Goal: Task Accomplishment & Management: Complete application form

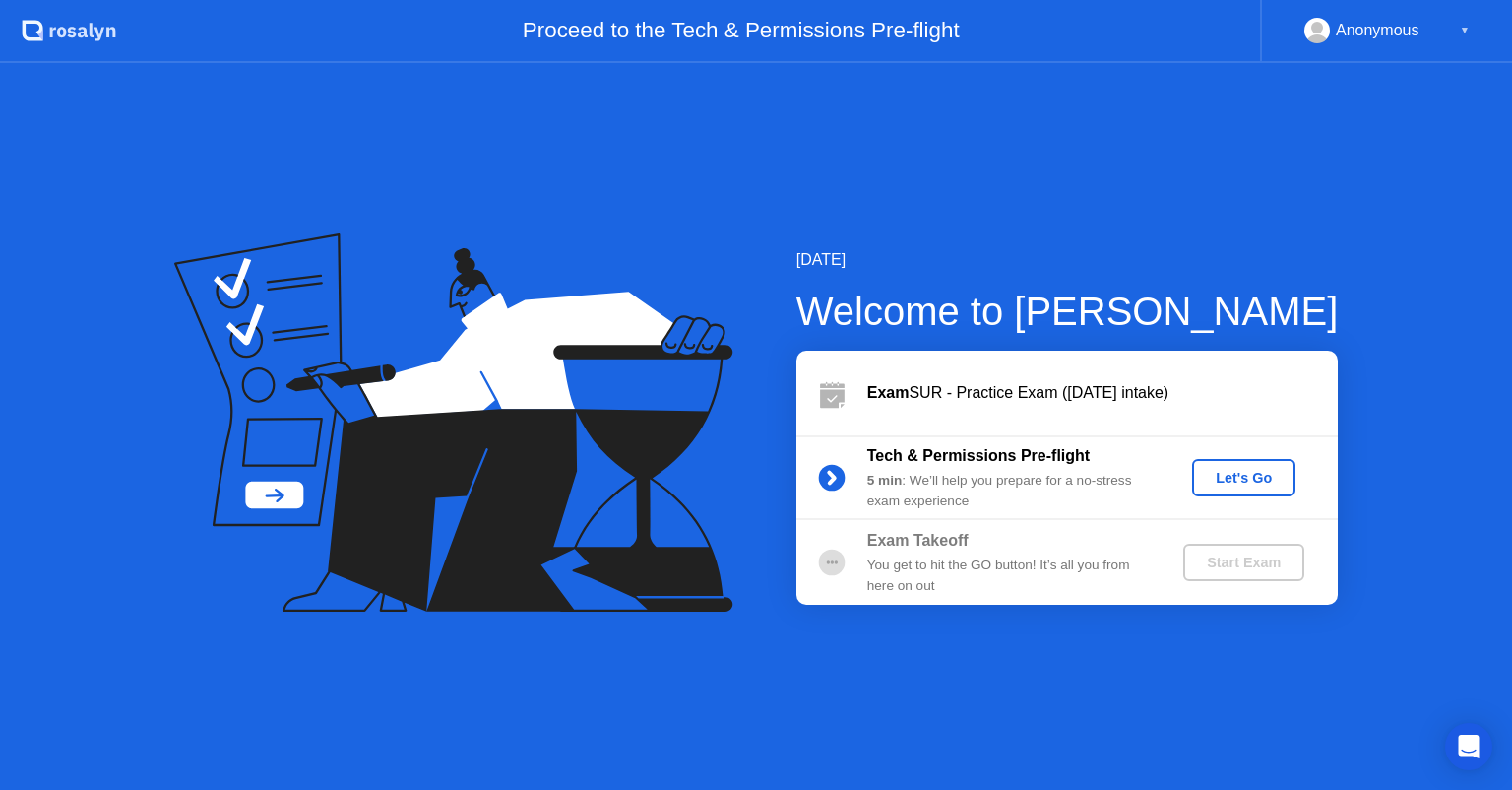
click at [1241, 473] on div "Let's Go" at bounding box center [1244, 477] width 88 height 16
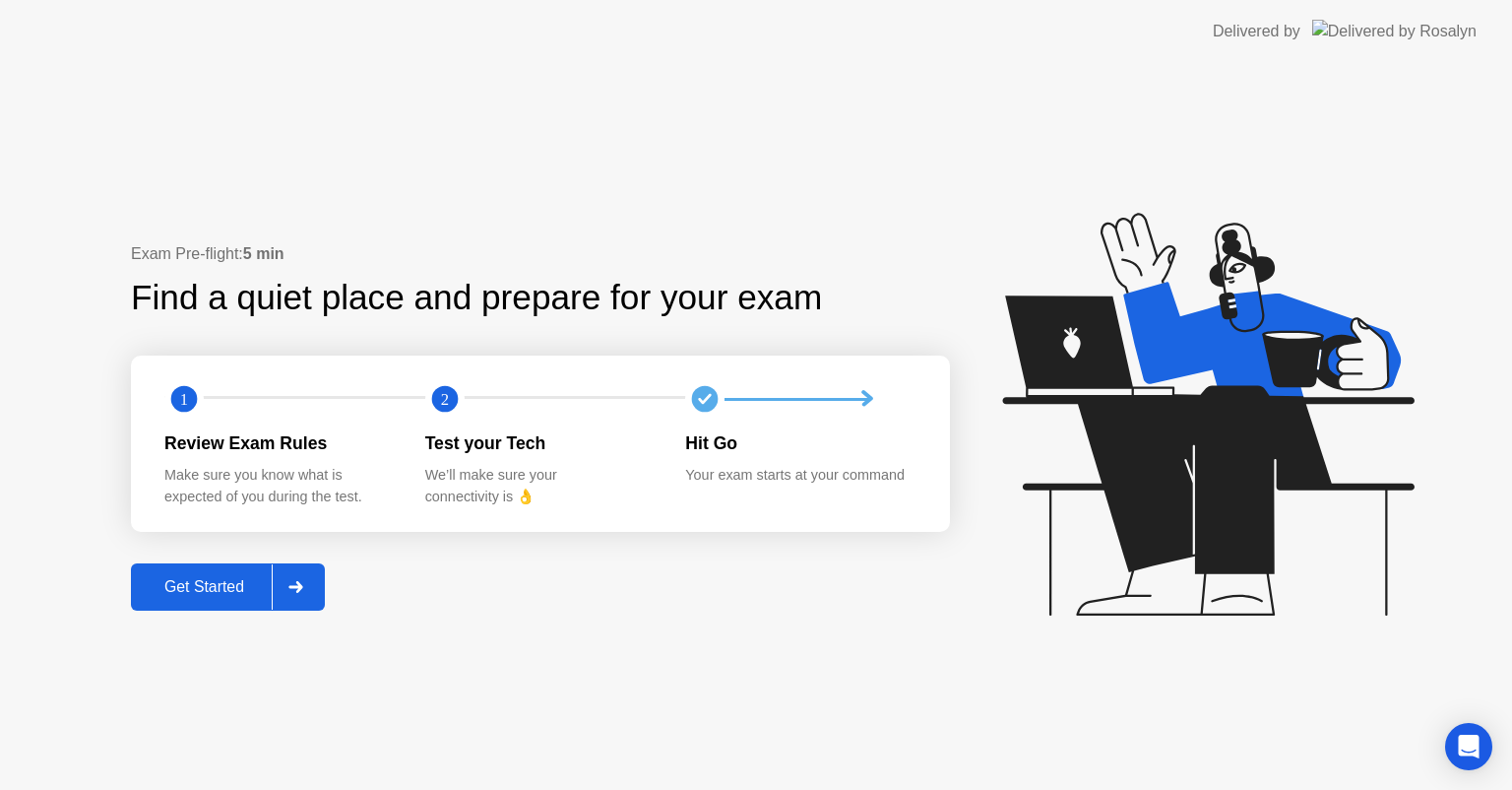
click at [214, 589] on div "Get Started" at bounding box center [204, 587] width 135 height 18
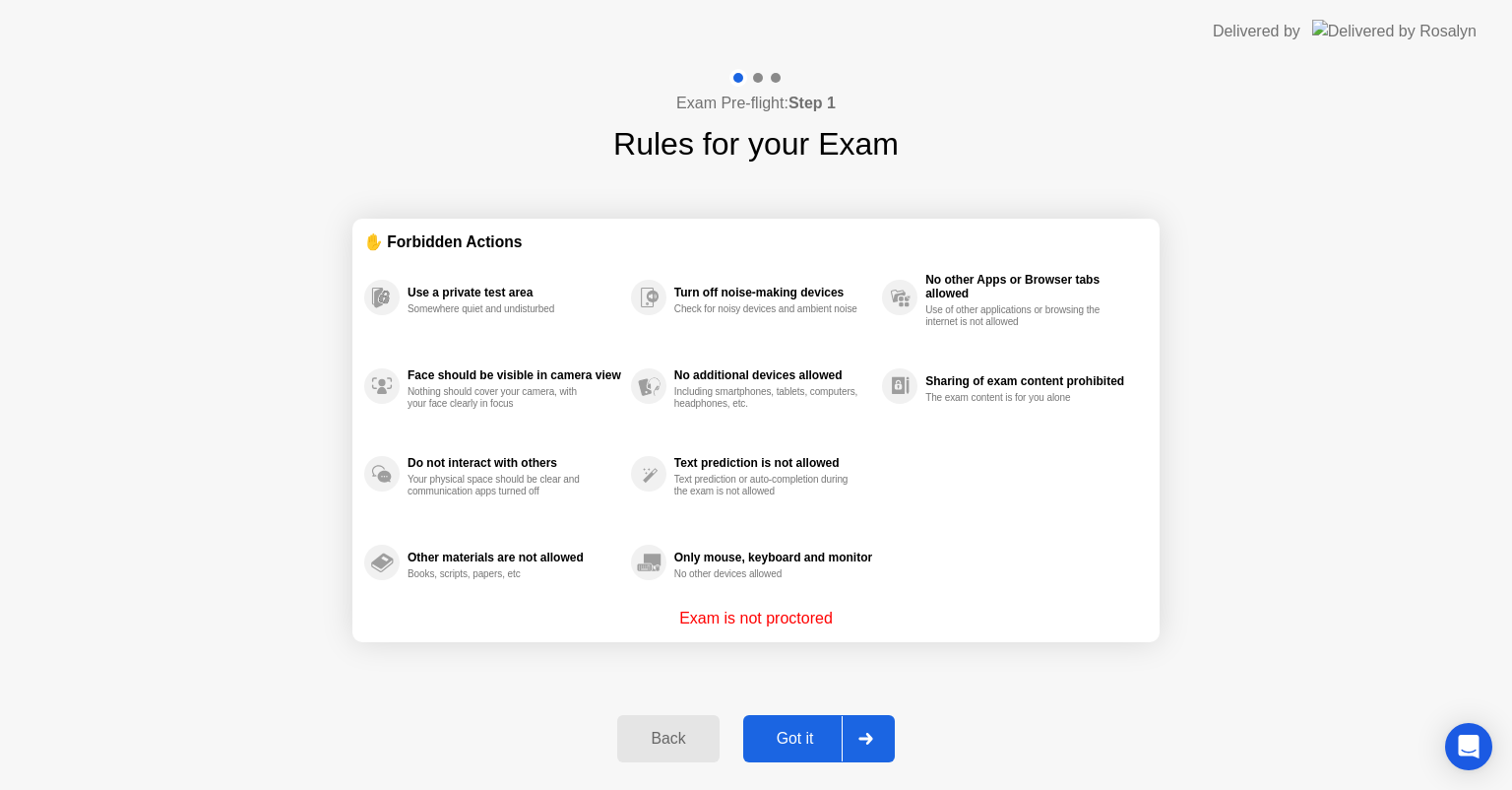
click at [811, 735] on div "Got it" at bounding box center [796, 739] width 93 height 18
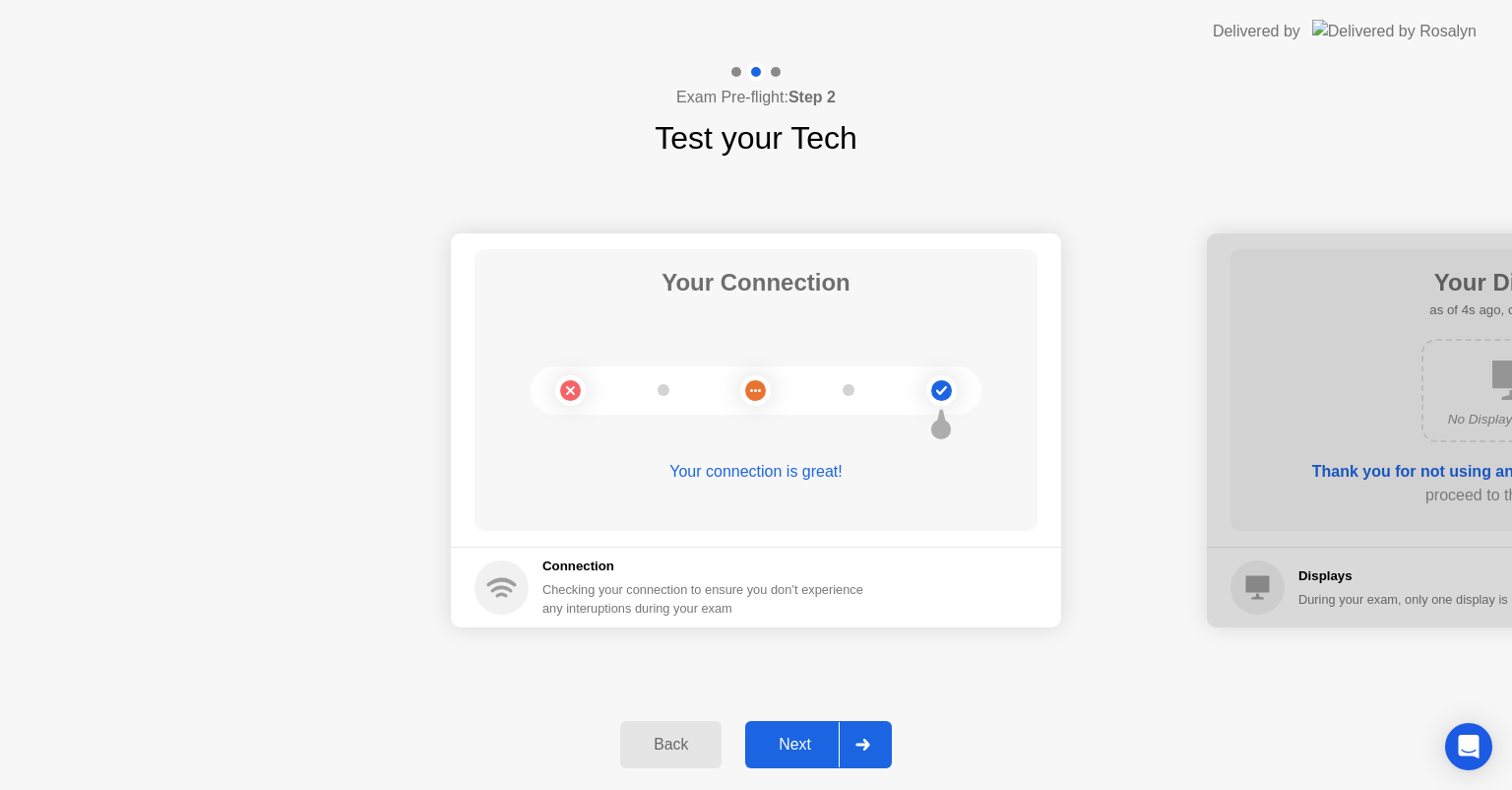
click at [810, 739] on div "Next" at bounding box center [795, 745] width 88 height 18
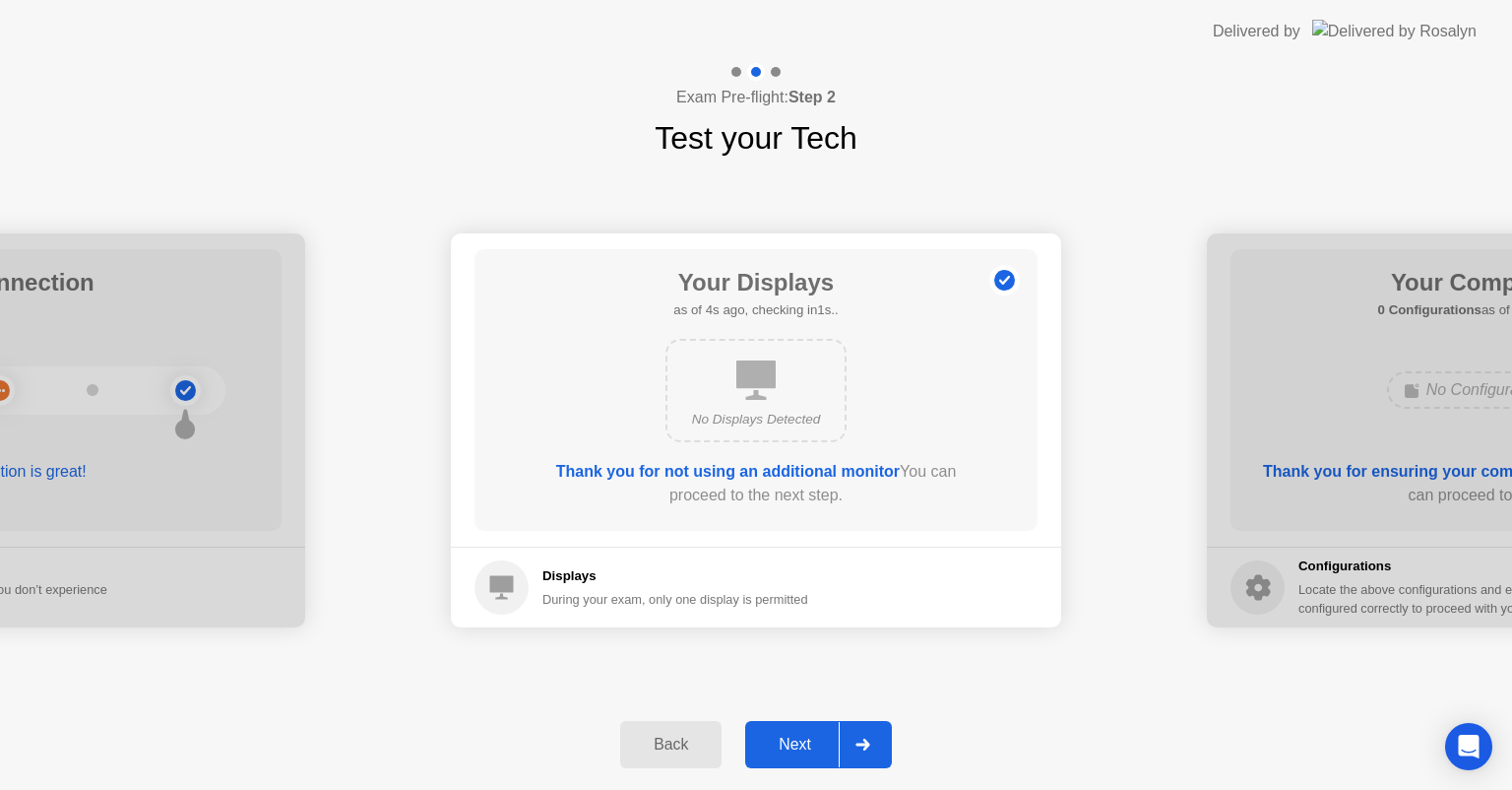
click at [810, 739] on div "Next" at bounding box center [795, 745] width 88 height 18
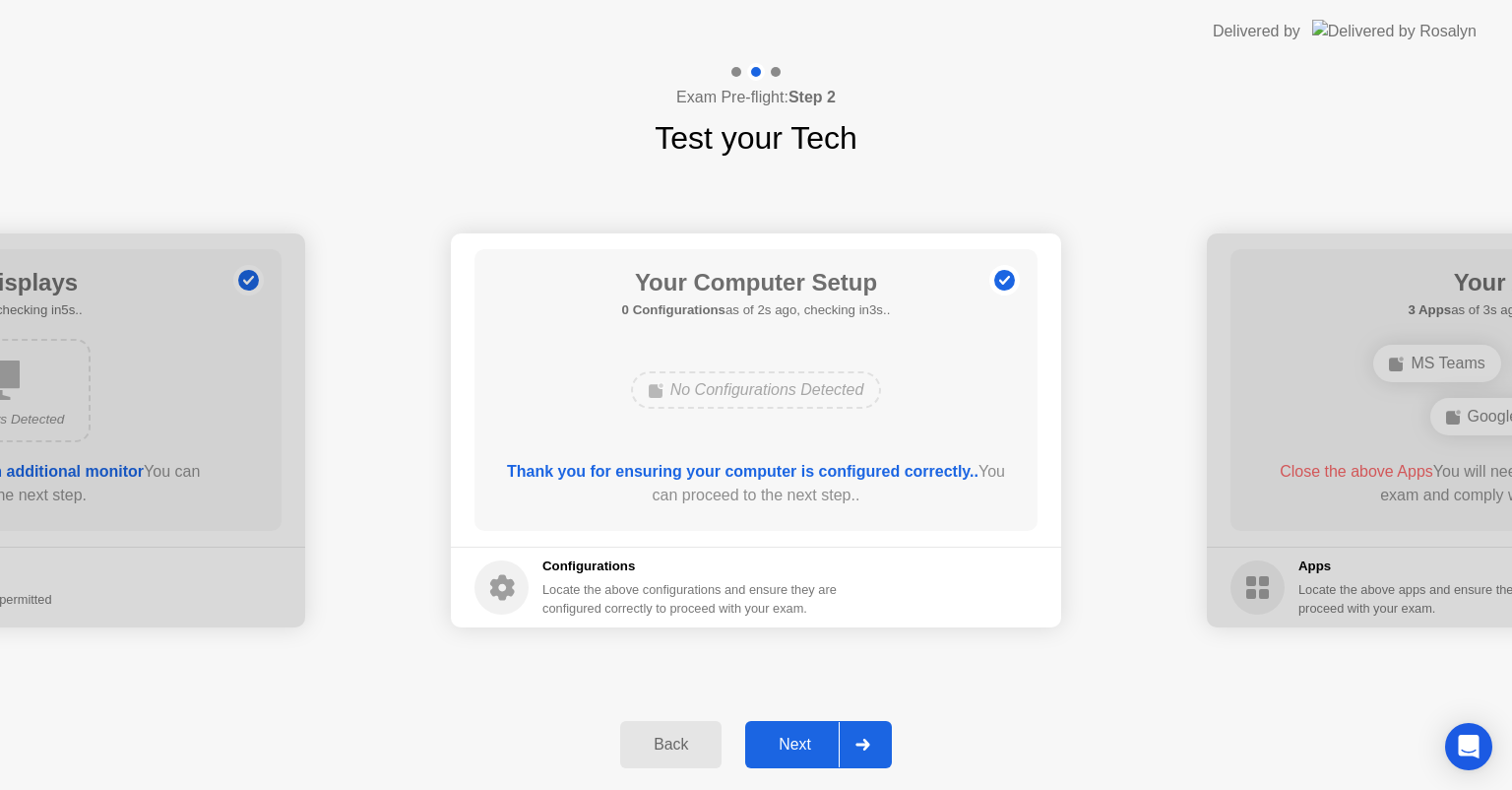
click at [810, 739] on div "Next" at bounding box center [795, 745] width 88 height 18
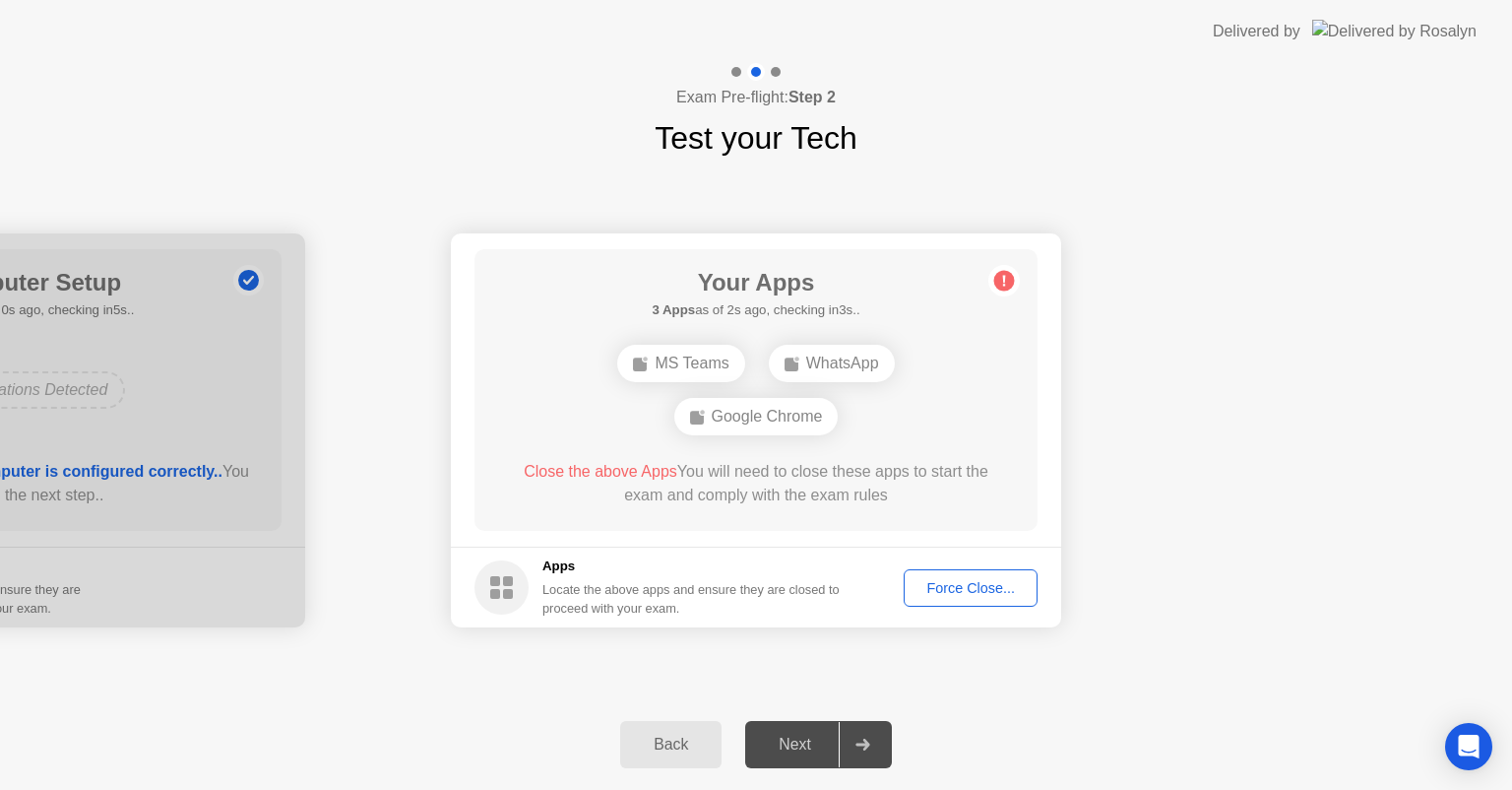
click at [961, 589] on div "Force Close..." at bounding box center [971, 588] width 120 height 16
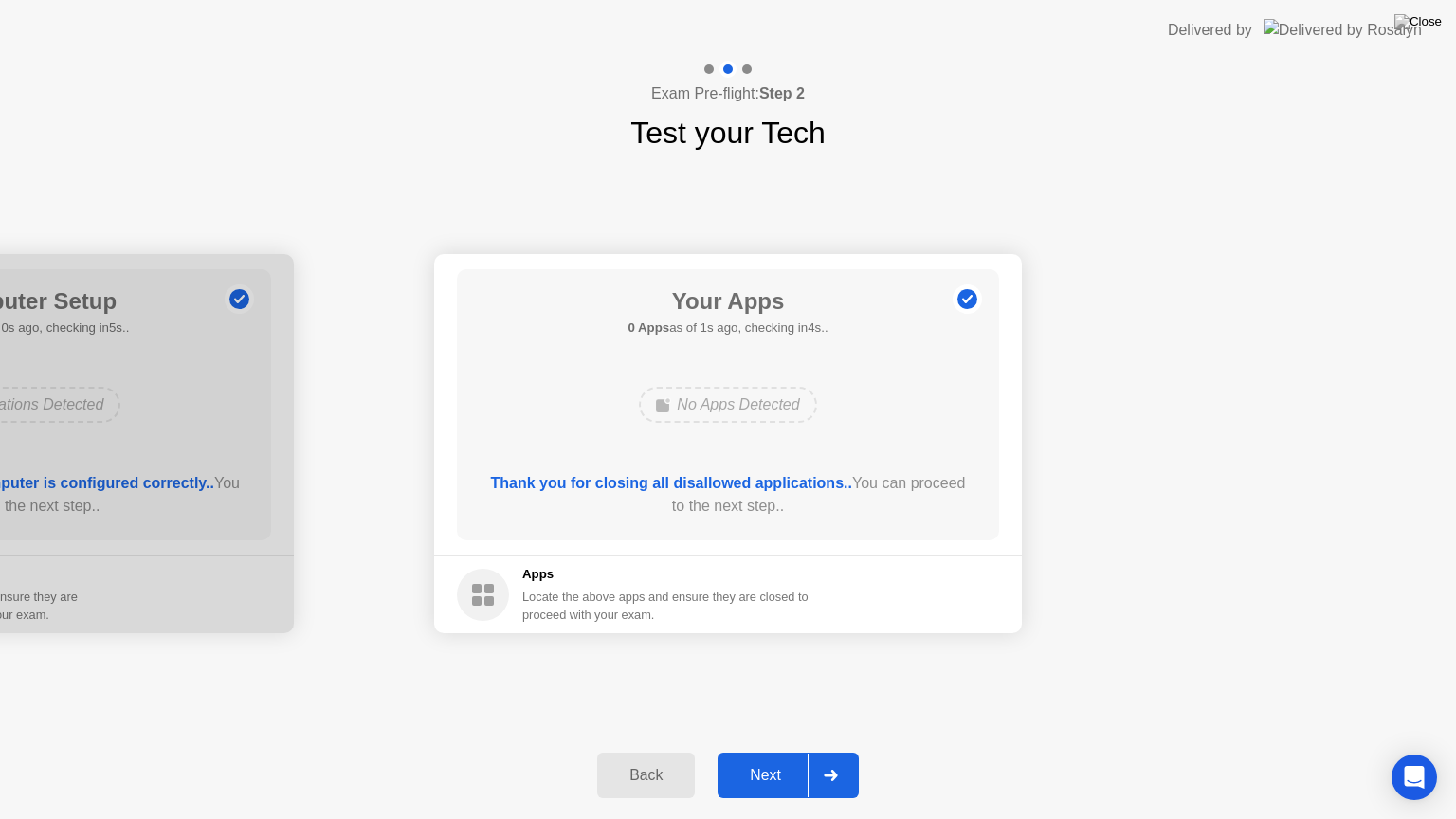
click at [775, 760] on div "Next" at bounding box center [766, 776] width 85 height 17
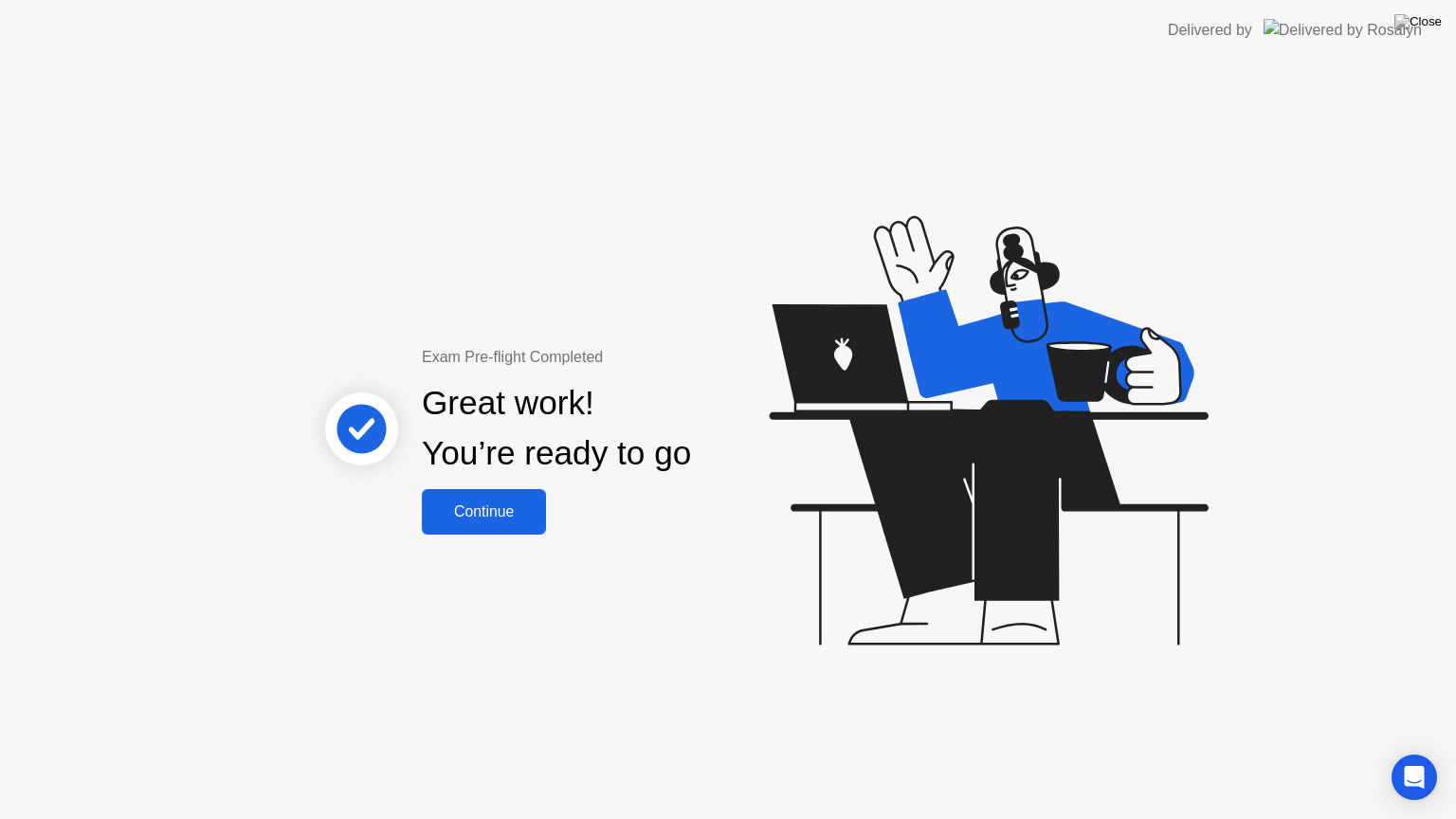
click at [486, 521] on div "Continue" at bounding box center [483, 512] width 113 height 17
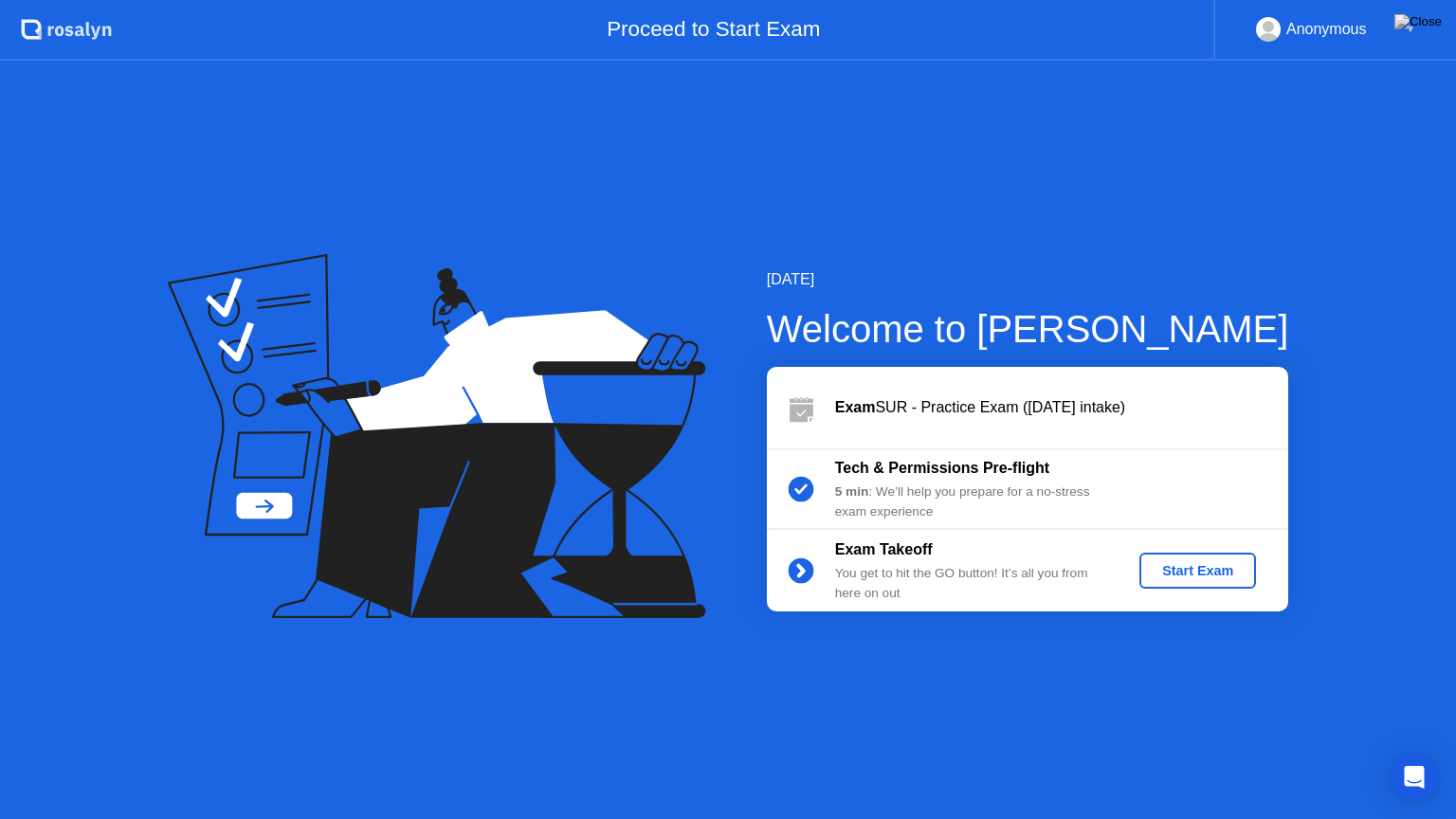
click at [1219, 573] on div "Start Exam" at bounding box center [1198, 571] width 102 height 15
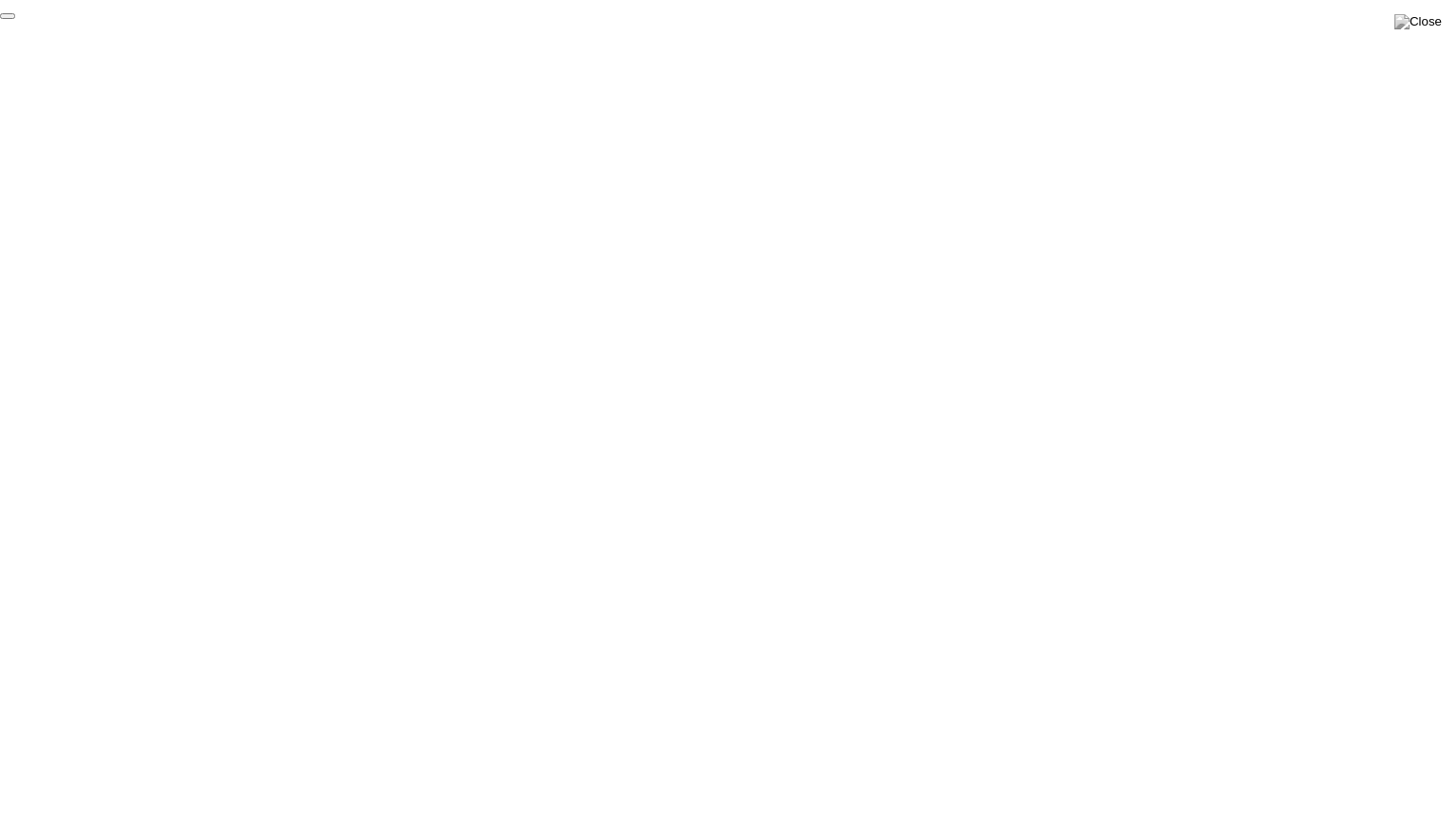
click div "End Proctoring Session"
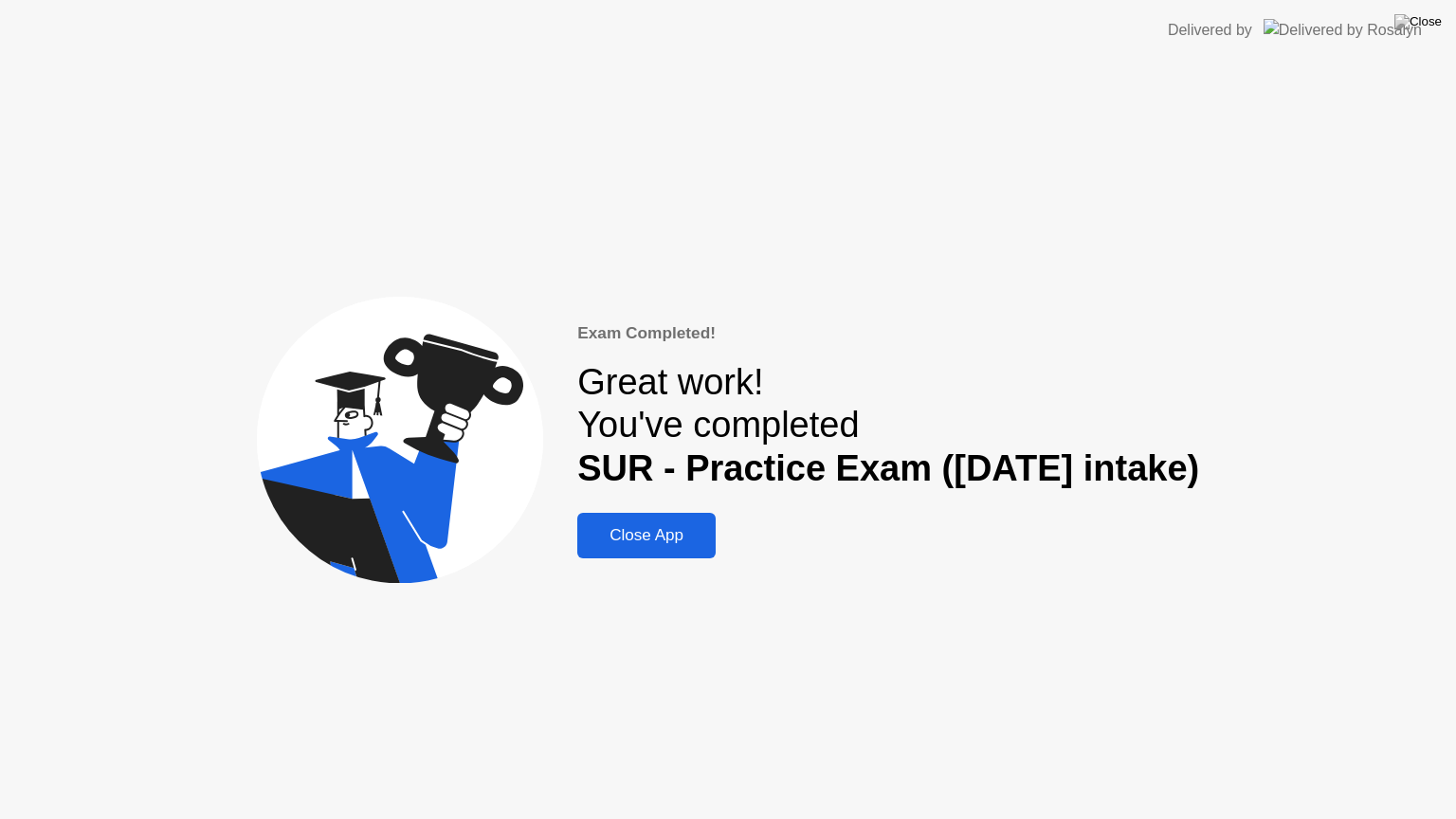
click at [1261, 752] on div "Exam Completed! Great work! You've completed SUR - Practice Exam ([DATE] intake…" at bounding box center [728, 440] width 1456 height 759
click at [674, 535] on div "Close App" at bounding box center [647, 536] width 127 height 19
